Goal: Information Seeking & Learning: Check status

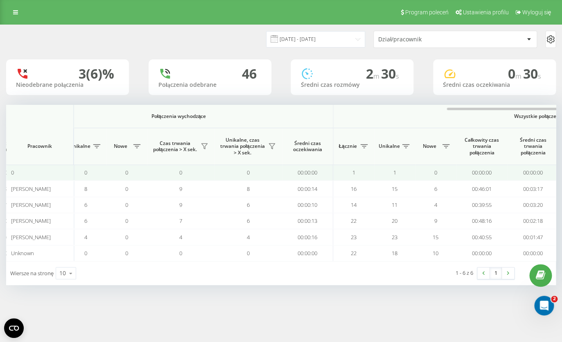
scroll to position [0, 592]
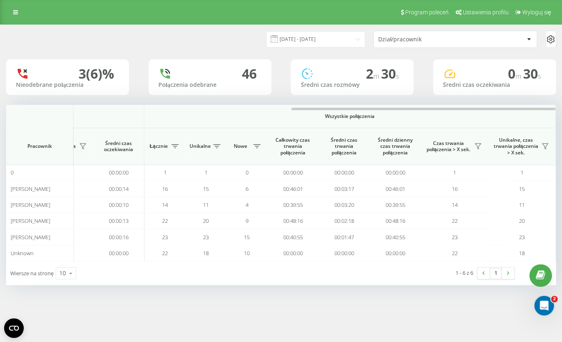
click at [188, 40] on div "23.09.2025 - 23.09.2025 Dział/pracownik" at bounding box center [280, 39] width 549 height 17
click at [185, 15] on div "Program poleceń Ustawienia profilu Wyloguj się" at bounding box center [281, 12] width 562 height 25
click at [18, 12] on icon at bounding box center [15, 12] width 5 height 6
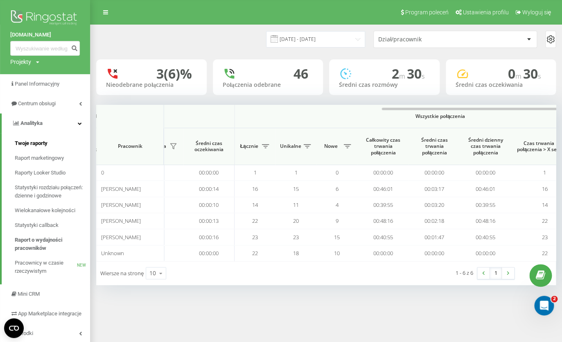
click at [29, 144] on span "Twoje raporty" at bounding box center [31, 143] width 33 height 8
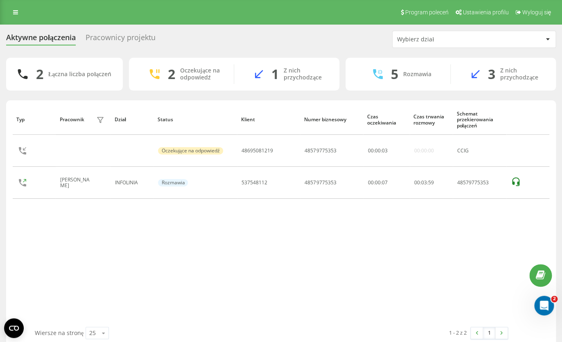
click at [124, 36] on div "Pracownicy projektu" at bounding box center [120, 39] width 70 height 13
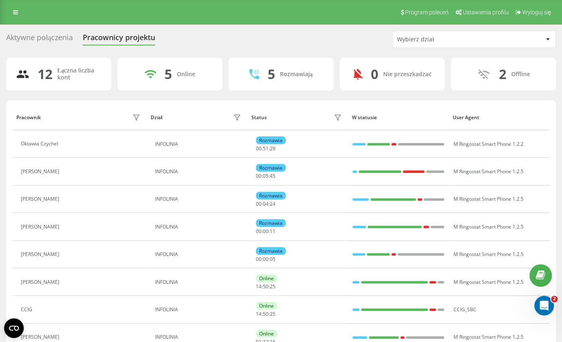
click at [323, 29] on div "Aktywne połączenia Pracownicy projektu Wybierz dział 12 Łączna liczba kont 5 On…" at bounding box center [281, 258] width 562 height 467
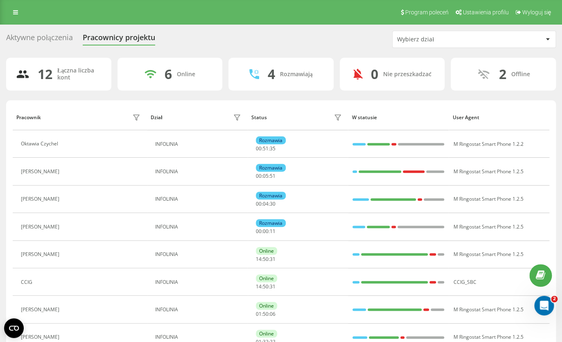
click at [42, 38] on div "Aktywne połączenia" at bounding box center [39, 39] width 67 height 13
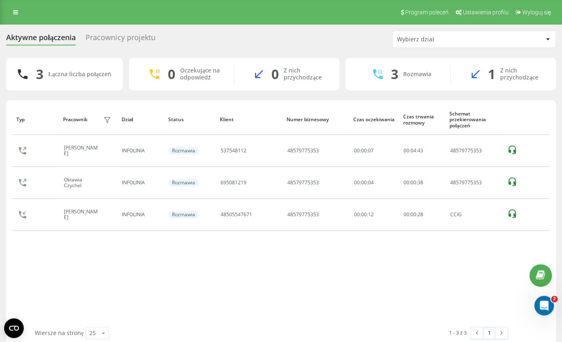
click at [130, 38] on div "Pracownicy projektu" at bounding box center [120, 39] width 70 height 13
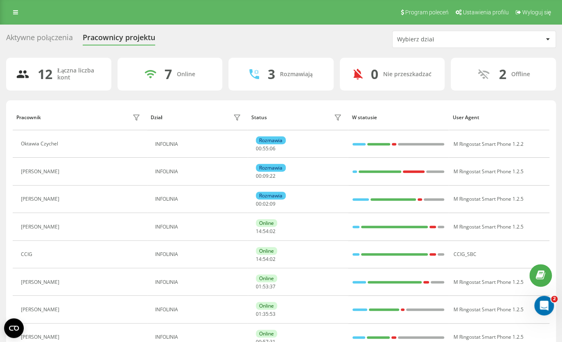
click at [237, 43] on div "Aktywne połączenia Pracownicy projektu Wybierz dział" at bounding box center [280, 39] width 549 height 17
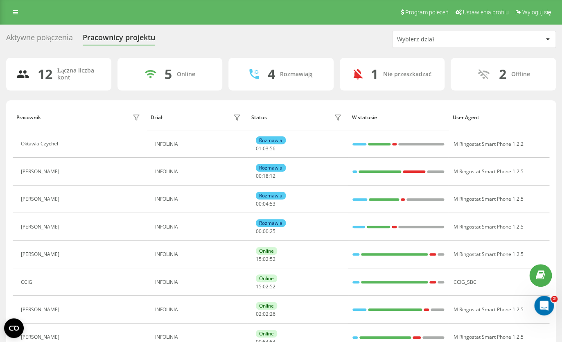
click at [345, 32] on div "Aktywne połączenia Pracownicy projektu Wybierz dział" at bounding box center [280, 39] width 549 height 17
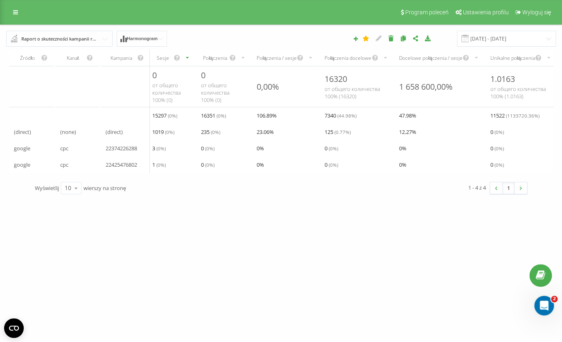
click at [52, 40] on div "Raport o skuteczności kampanii reklamowych" at bounding box center [59, 38] width 77 height 9
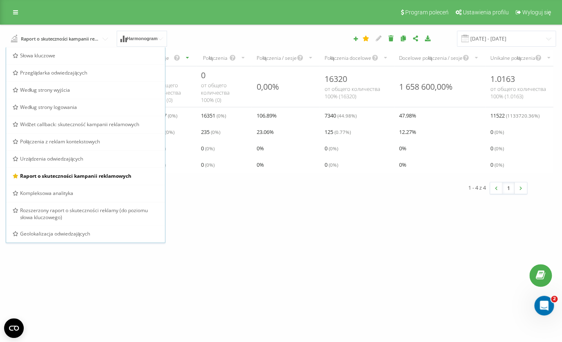
click at [261, 243] on div "zgloszenieszkody.pl Projekty clios.pl zgloszenieszkody.pl Panel Informacyjny Ce…" at bounding box center [281, 171] width 562 height 342
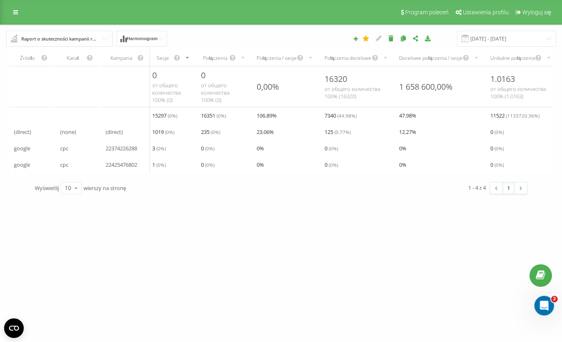
click at [310, 32] on div "[DATE] - [DATE]" at bounding box center [386, 39] width 351 height 16
click at [16, 14] on icon at bounding box center [15, 12] width 5 height 6
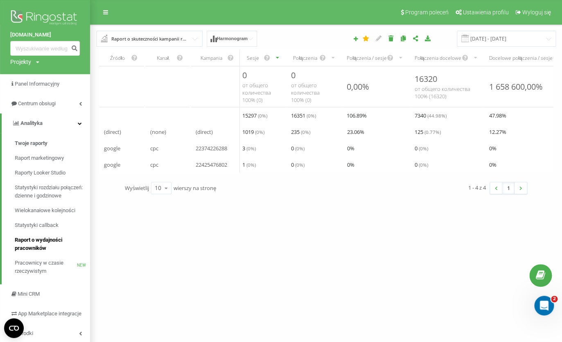
click at [35, 241] on span "Raport o wydajności pracowników" at bounding box center [50, 244] width 71 height 16
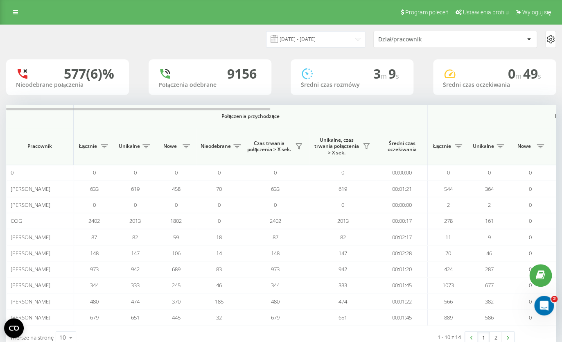
click at [148, 45] on div "[DATE] - [DATE] Dział/pracownik" at bounding box center [280, 39] width 549 height 17
click at [181, 36] on div "[DATE] - [DATE] Dział/pracownik" at bounding box center [280, 39] width 549 height 17
click at [133, 34] on div "[DATE] - [DATE] Dział/pracownik" at bounding box center [280, 39] width 549 height 17
